Goal: Task Accomplishment & Management: Complete application form

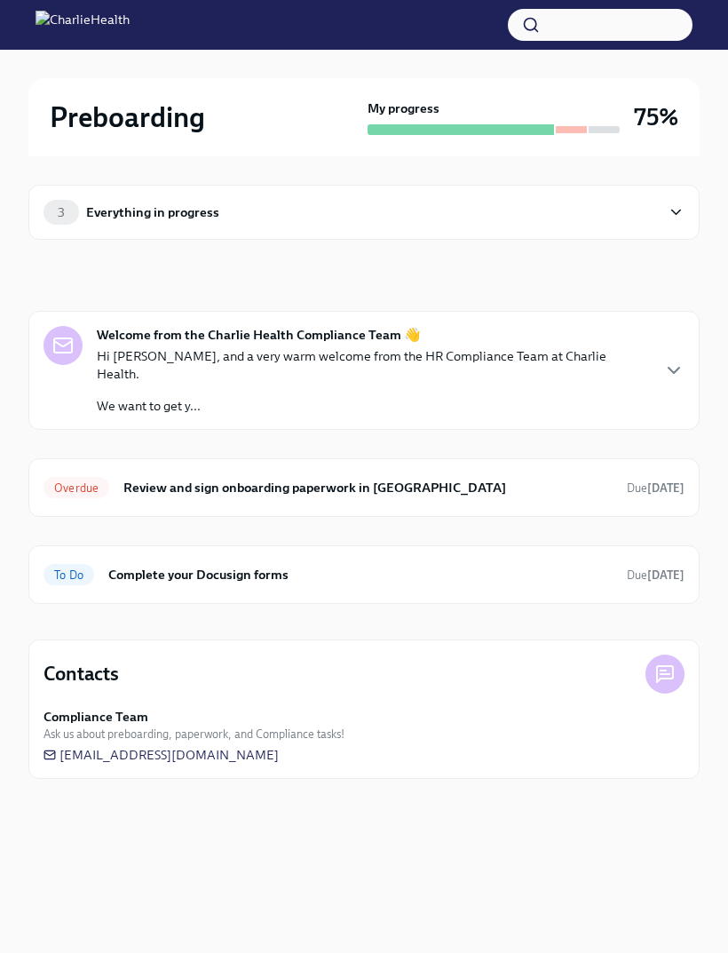
click at [231, 565] on h6 "Complete your Docusign forms" at bounding box center [360, 575] width 504 height 20
click at [670, 360] on icon "button" at bounding box center [673, 370] width 21 height 21
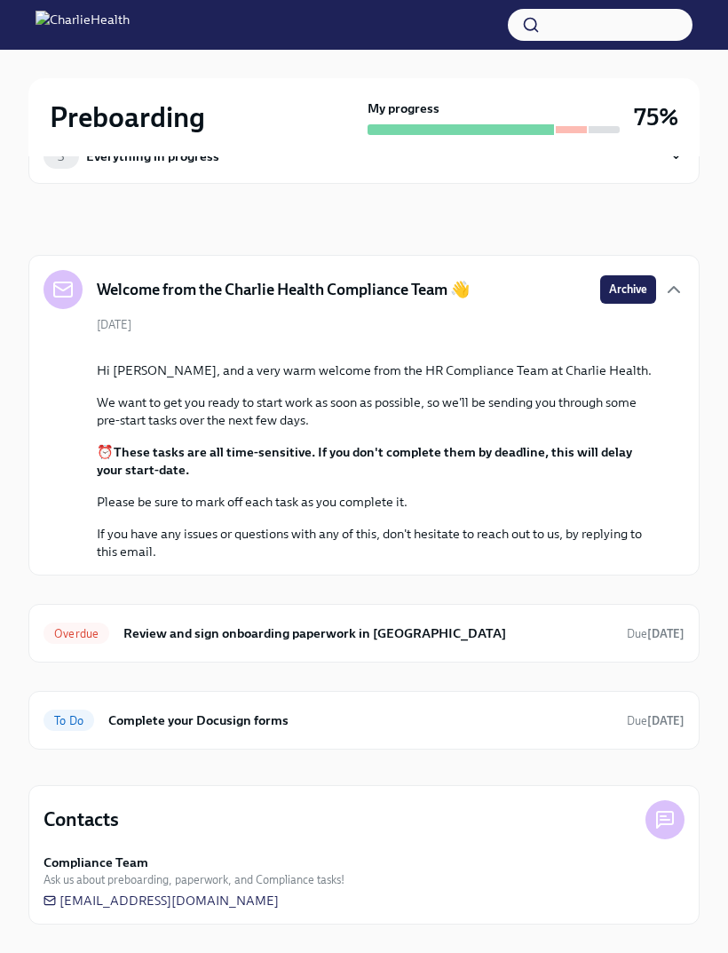
scroll to position [160, 0]
click at [79, 644] on div "Overdue" at bounding box center [77, 632] width 66 height 21
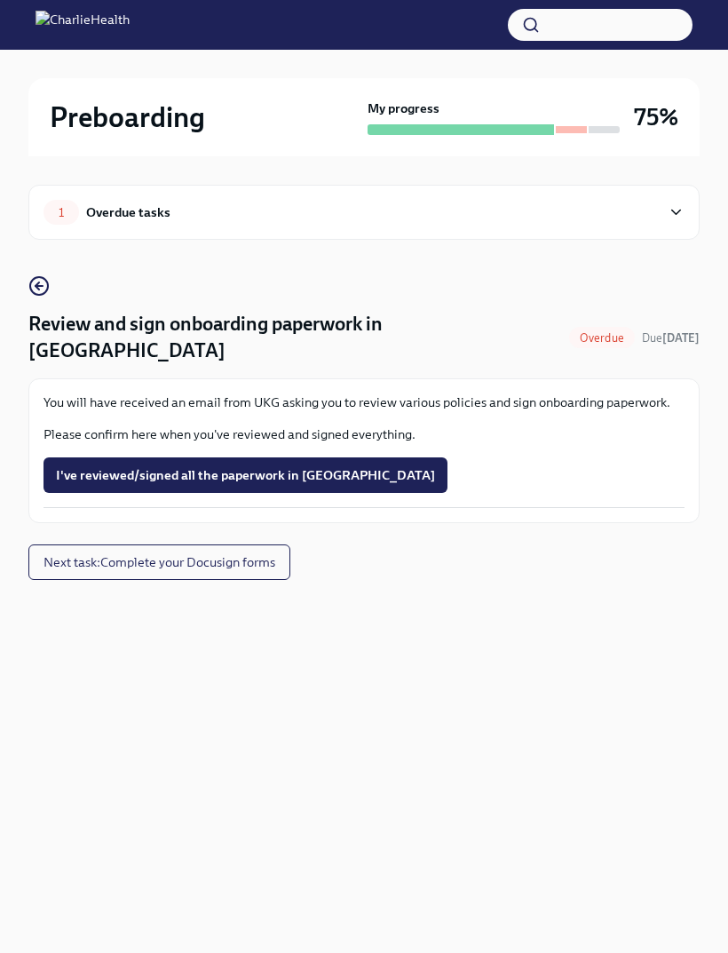
click at [290, 466] on span "I've reviewed/signed all the paperwork in [GEOGRAPHIC_DATA]" at bounding box center [245, 475] width 379 height 18
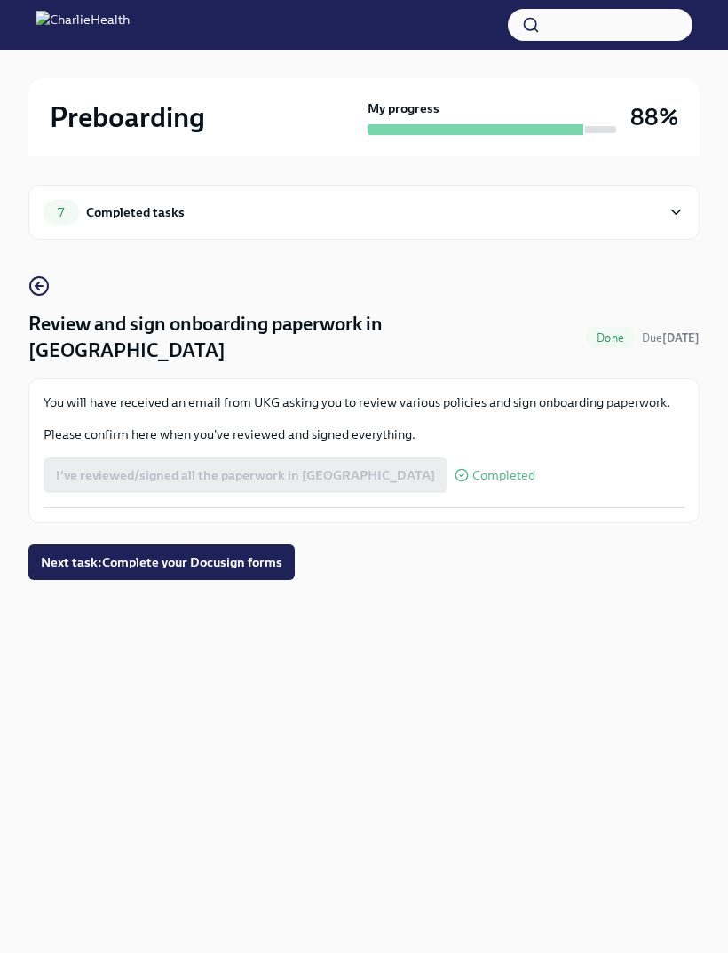
click at [227, 549] on button "Next task : Complete your Docusign forms" at bounding box center [161, 562] width 266 height 36
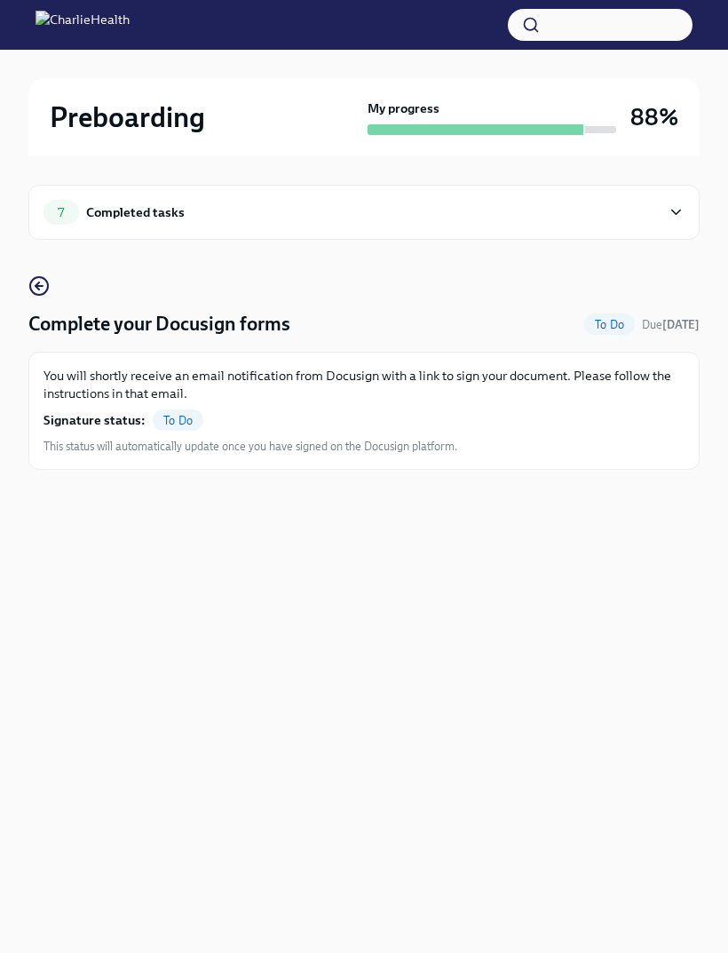
click at [172, 411] on div "To Do" at bounding box center [178, 419] width 51 height 21
click at [30, 289] on circle "button" at bounding box center [39, 286] width 18 height 18
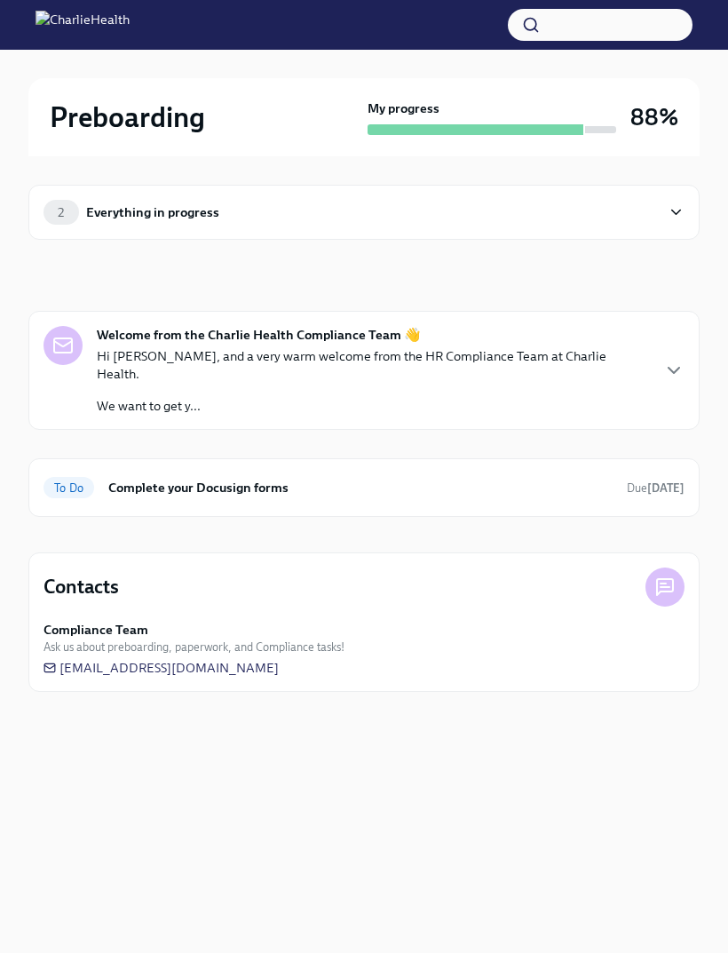
click at [644, 481] on span "Due today" at bounding box center [656, 487] width 58 height 13
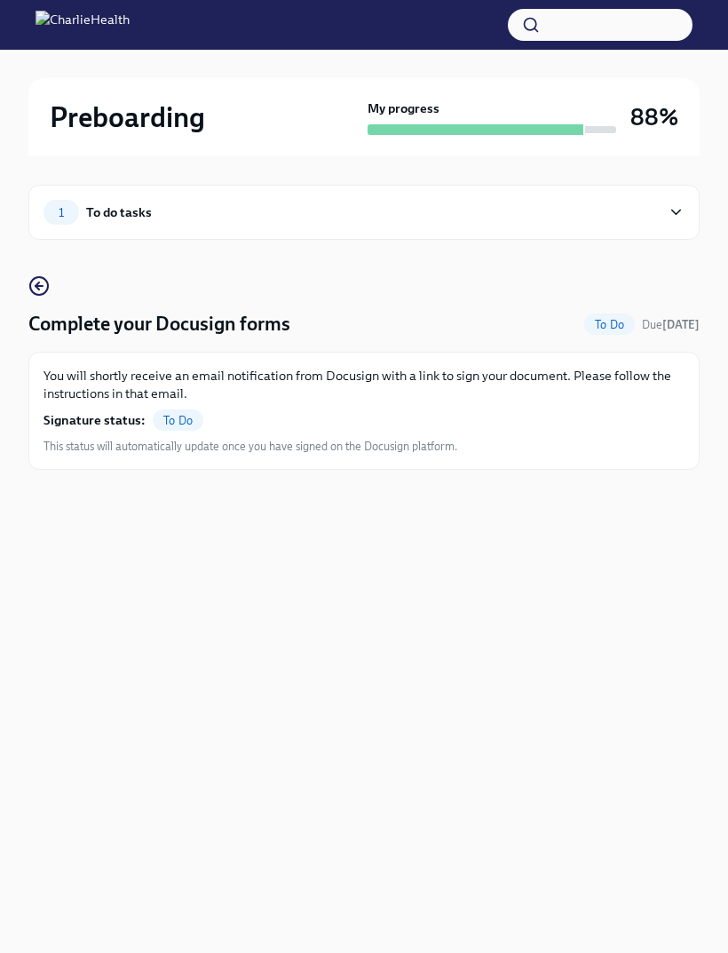
click at [153, 421] on span "To Do" at bounding box center [178, 420] width 51 height 13
click at [170, 414] on span "To Do" at bounding box center [178, 420] width 51 height 13
click at [414, 396] on p "You will shortly receive an email notification from Docusign with a link to sig…" at bounding box center [364, 385] width 641 height 36
click at [615, 319] on span "To Do" at bounding box center [609, 324] width 51 height 13
